Goal: Task Accomplishment & Management: Manage account settings

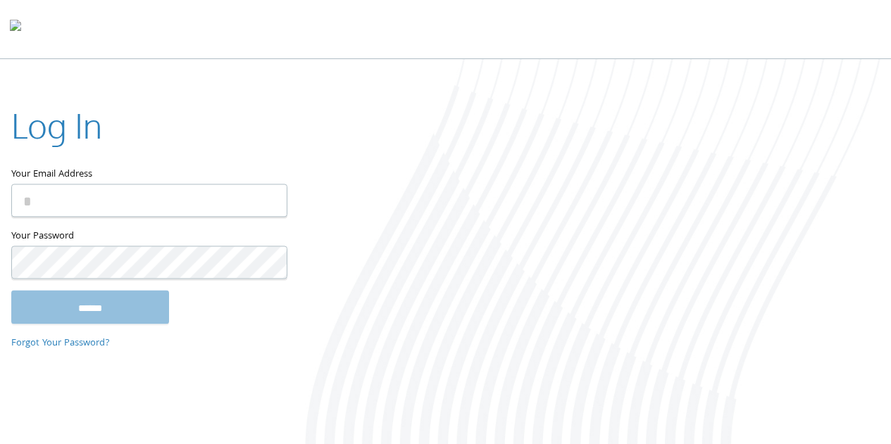
type input "**********"
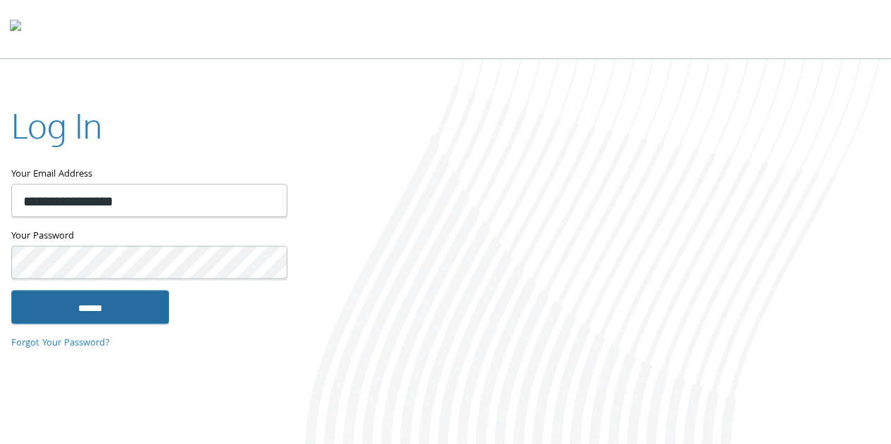
click at [99, 321] on input "******" at bounding box center [90, 307] width 158 height 34
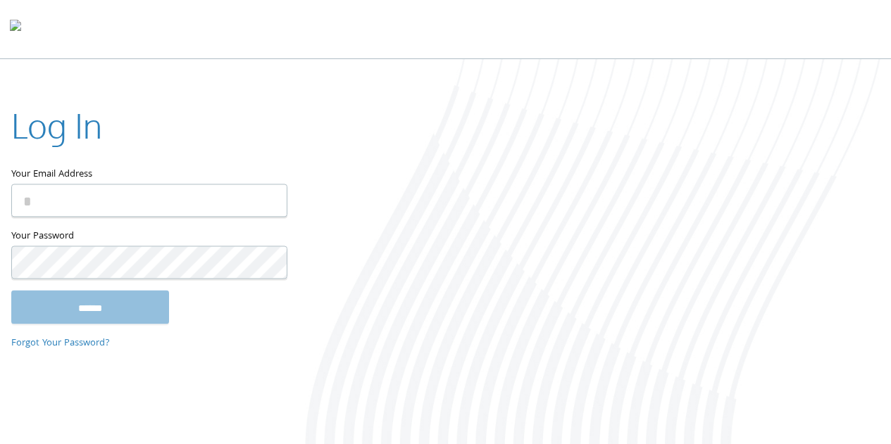
type input "**********"
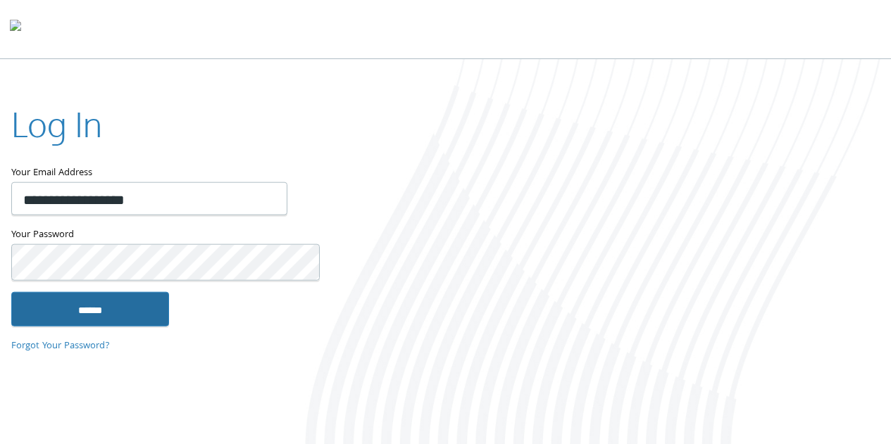
click at [112, 299] on input "******" at bounding box center [90, 309] width 158 height 34
